Goal: Task Accomplishment & Management: Use online tool/utility

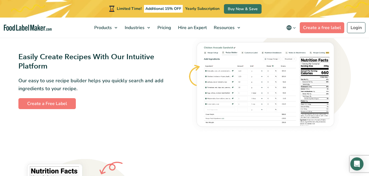
scroll to position [314, 0]
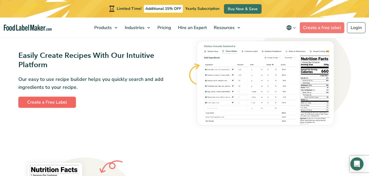
click at [54, 105] on link "Create a Free Label" at bounding box center [46, 102] width 57 height 11
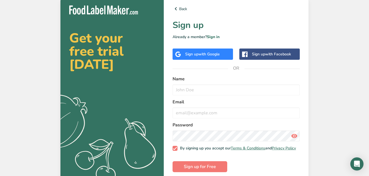
scroll to position [8, 0]
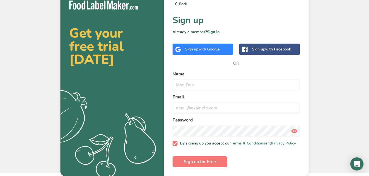
click at [205, 49] on span "with Google" at bounding box center [208, 49] width 21 height 5
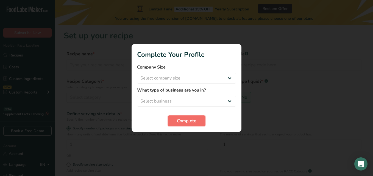
click at [189, 119] on span "Complete" at bounding box center [186, 121] width 19 height 7
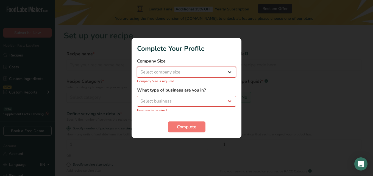
click at [192, 77] on select "Select company size Fewer than 10 Employees 10 to 50 Employees 51 to 500 Employ…" at bounding box center [186, 72] width 99 height 11
click at [264, 86] on div at bounding box center [186, 88] width 373 height 176
click at [259, 85] on div at bounding box center [186, 88] width 373 height 176
click at [87, 1] on div at bounding box center [186, 88] width 373 height 176
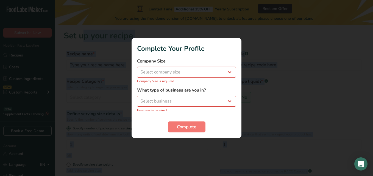
drag, startPoint x: 87, startPoint y: 1, endPoint x: 3, endPoint y: -12, distance: 84.5
click at [3, 0] on html ".a-20{fill:#fff;} Subscribe Now Nutrition Facts Labeling Recipes Costs Custom I…" at bounding box center [186, 130] width 373 height 261
